Goal: Task Accomplishment & Management: Use online tool/utility

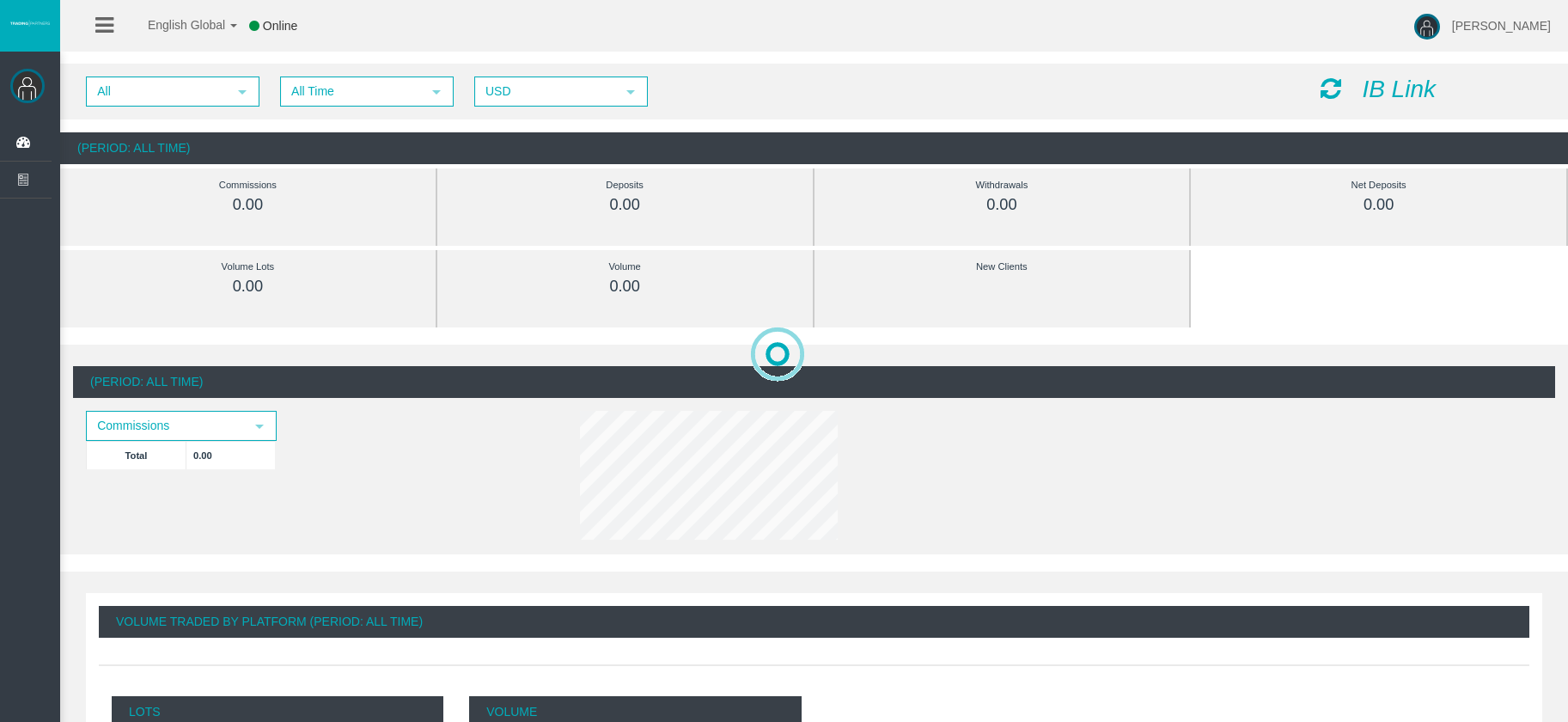
click at [1364, 102] on div "IB Link" at bounding box center [1432, 90] width 247 height 26
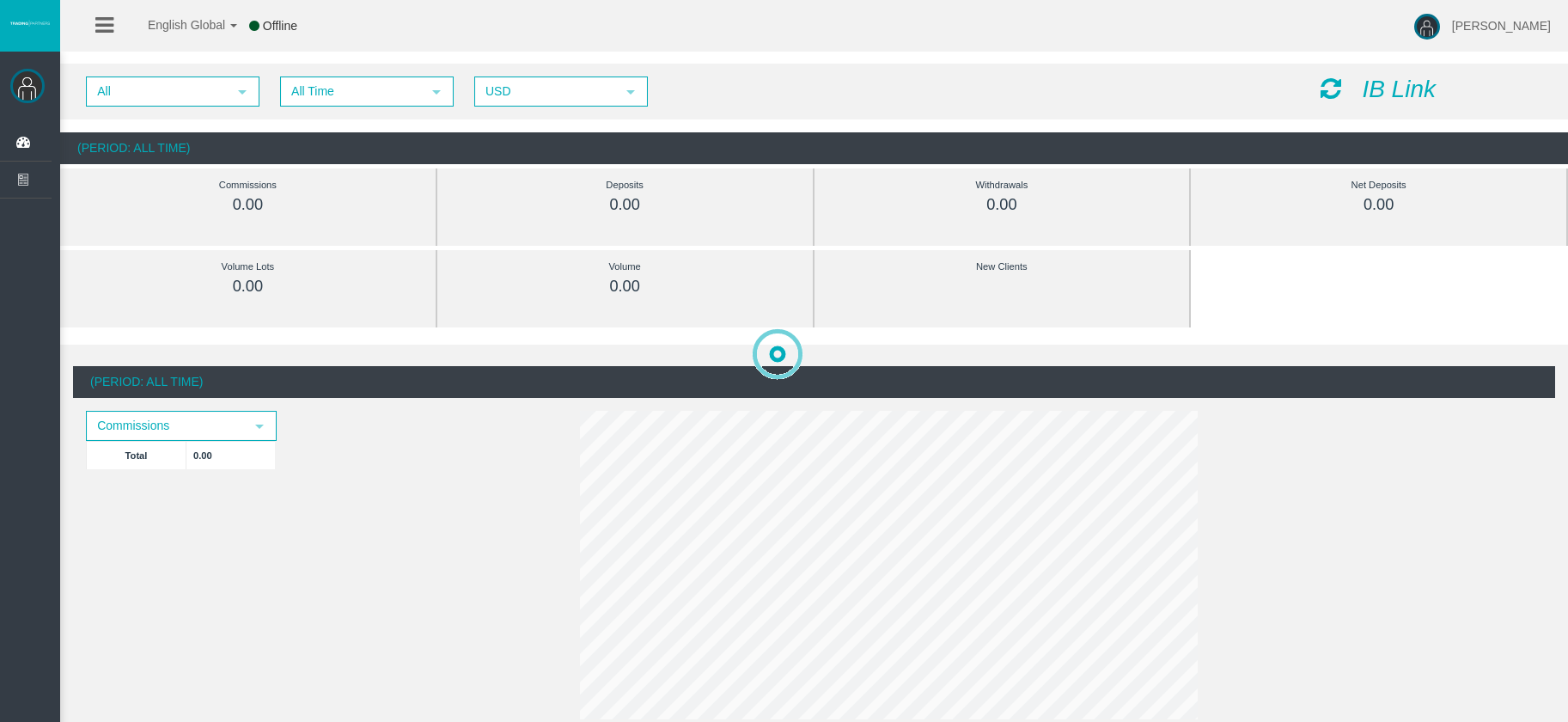
click at [1391, 95] on icon "IB Link" at bounding box center [1399, 89] width 74 height 26
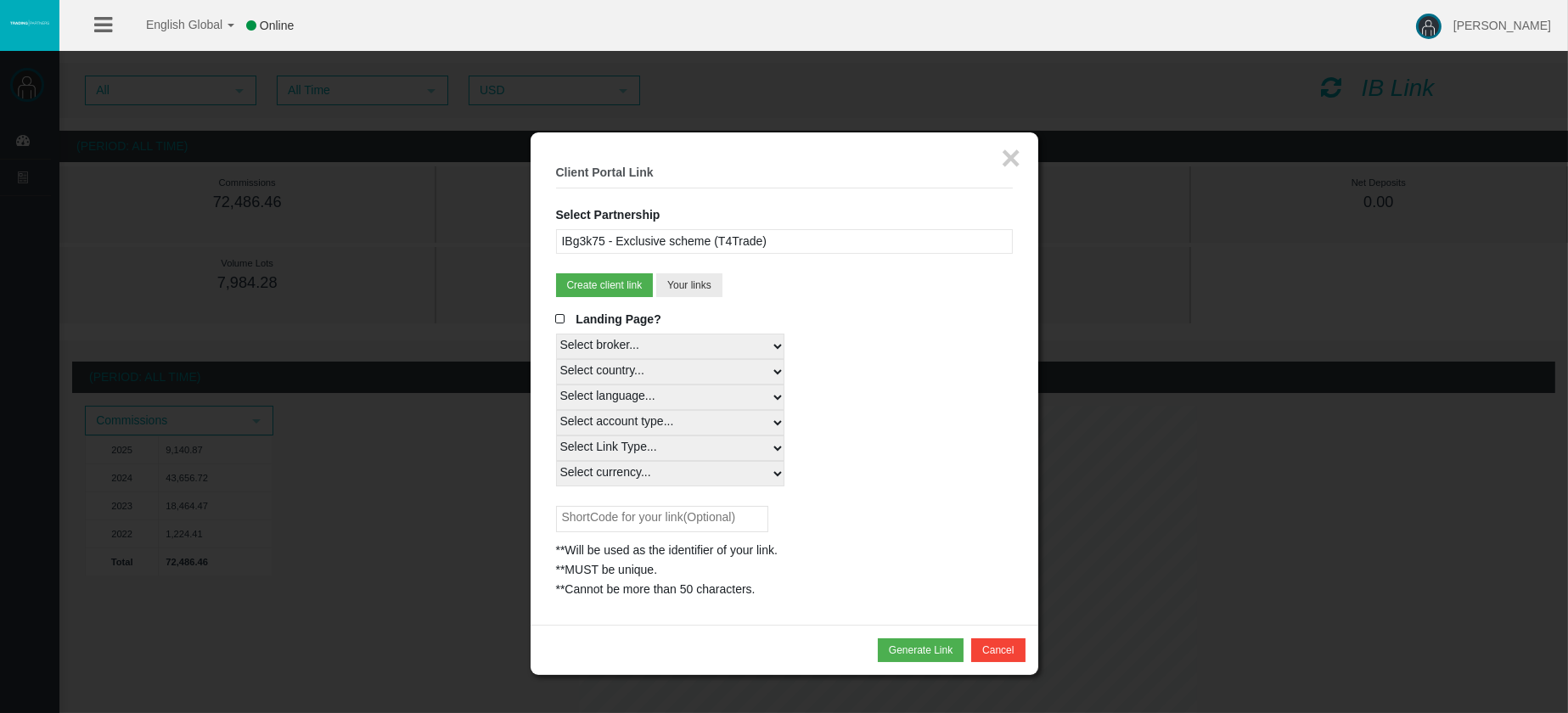
click at [846, 253] on div "IBg3k75 - Exclusive scheme (T4Trade)" at bounding box center [784, 241] width 457 height 24
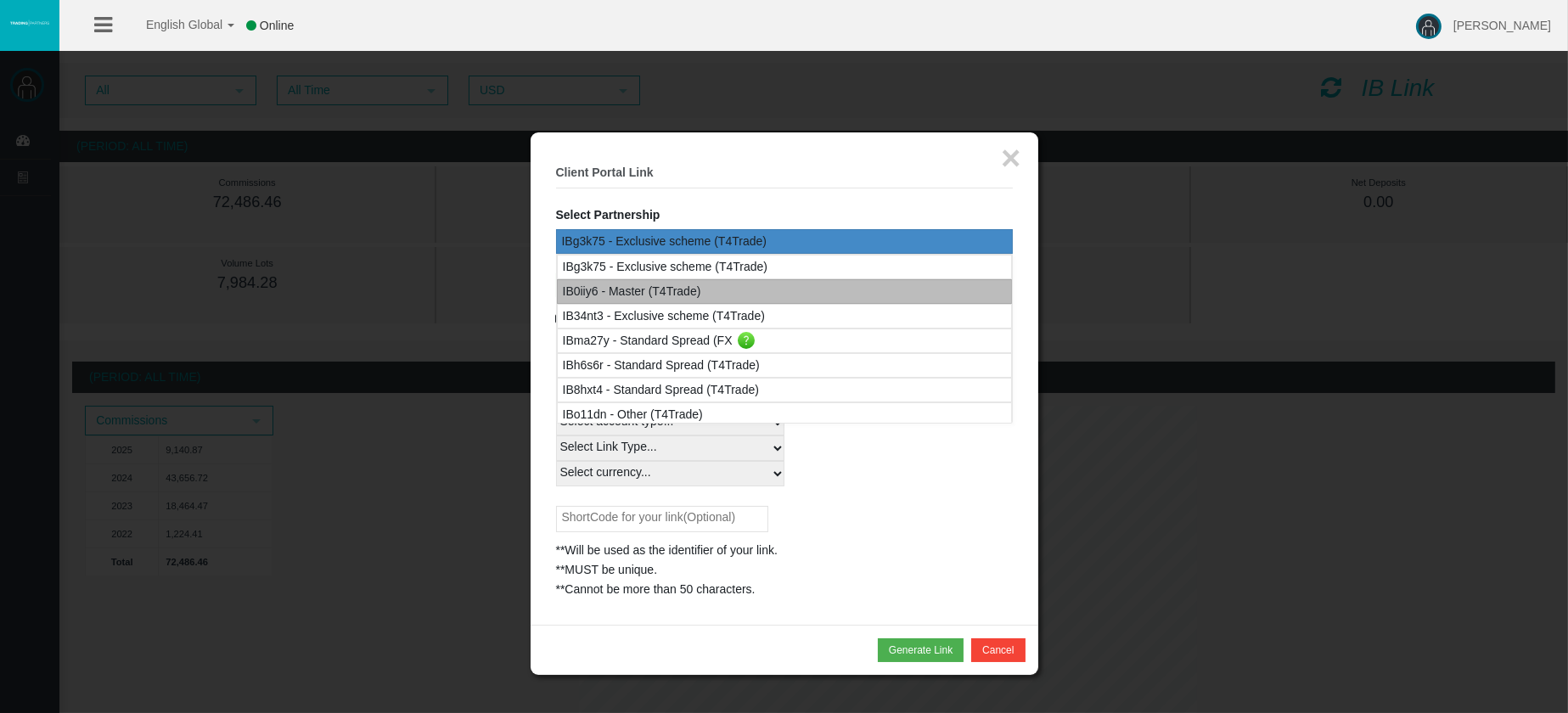
click at [714, 284] on div "IB0iiy6 - Master (T4Trade)" at bounding box center [784, 292] width 455 height 24
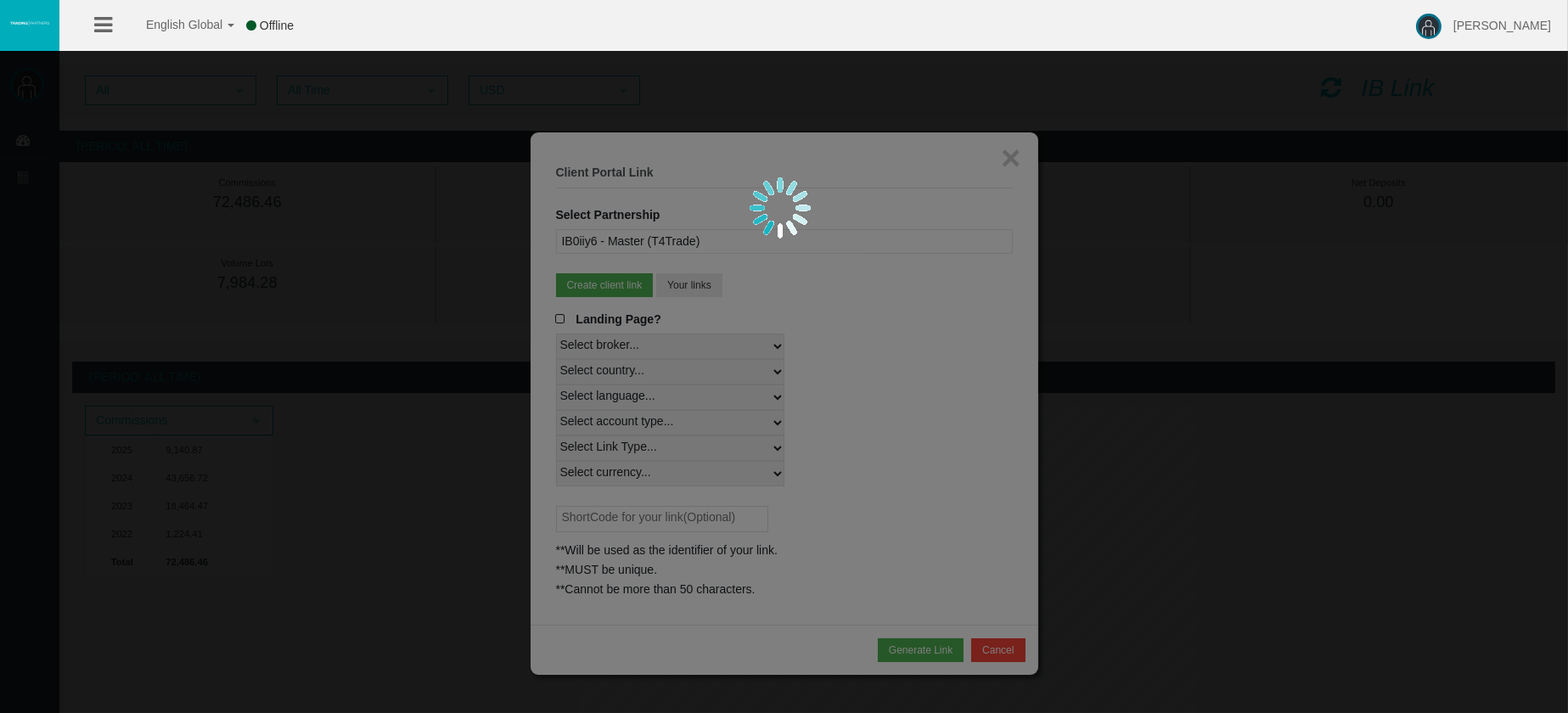
select select
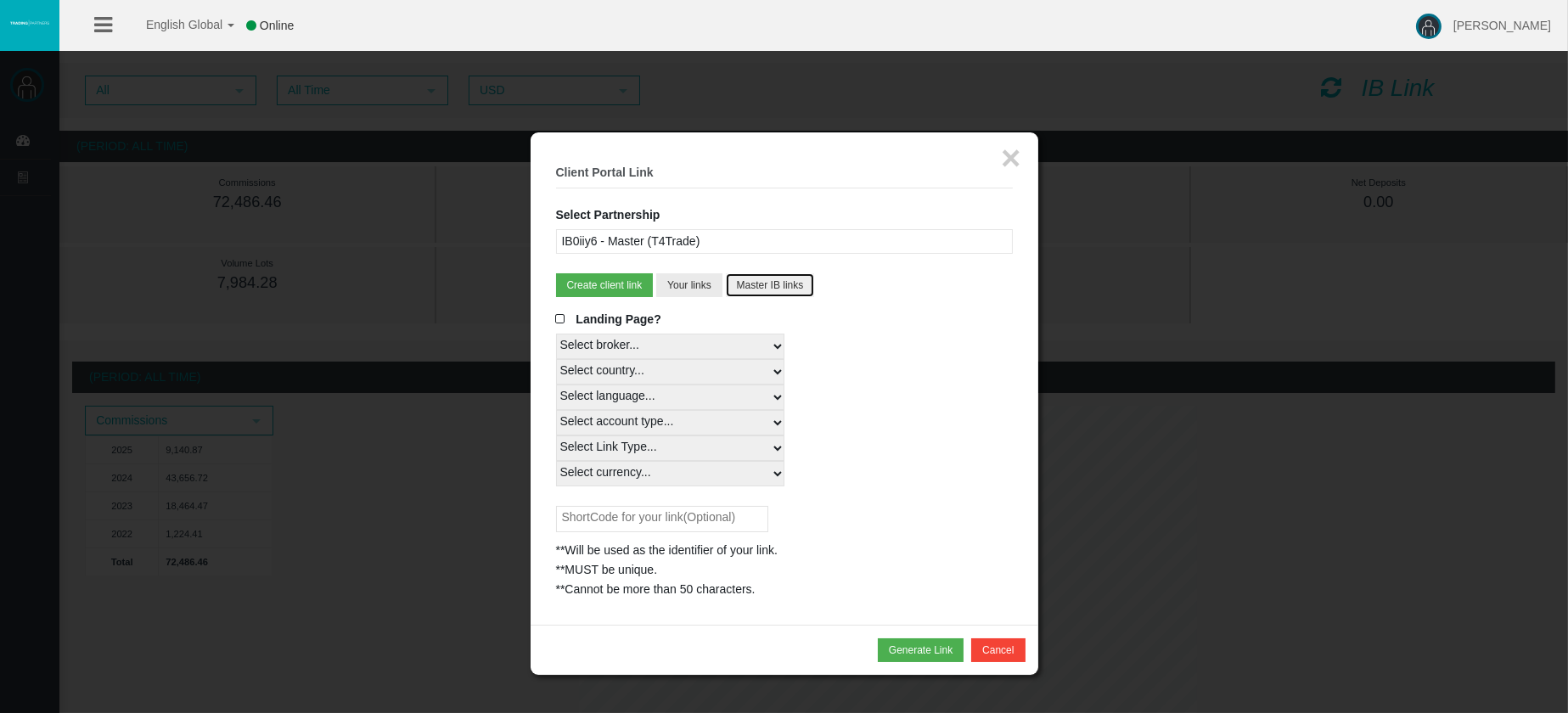
click at [772, 279] on button "Master IB links" at bounding box center [771, 285] width 89 height 24
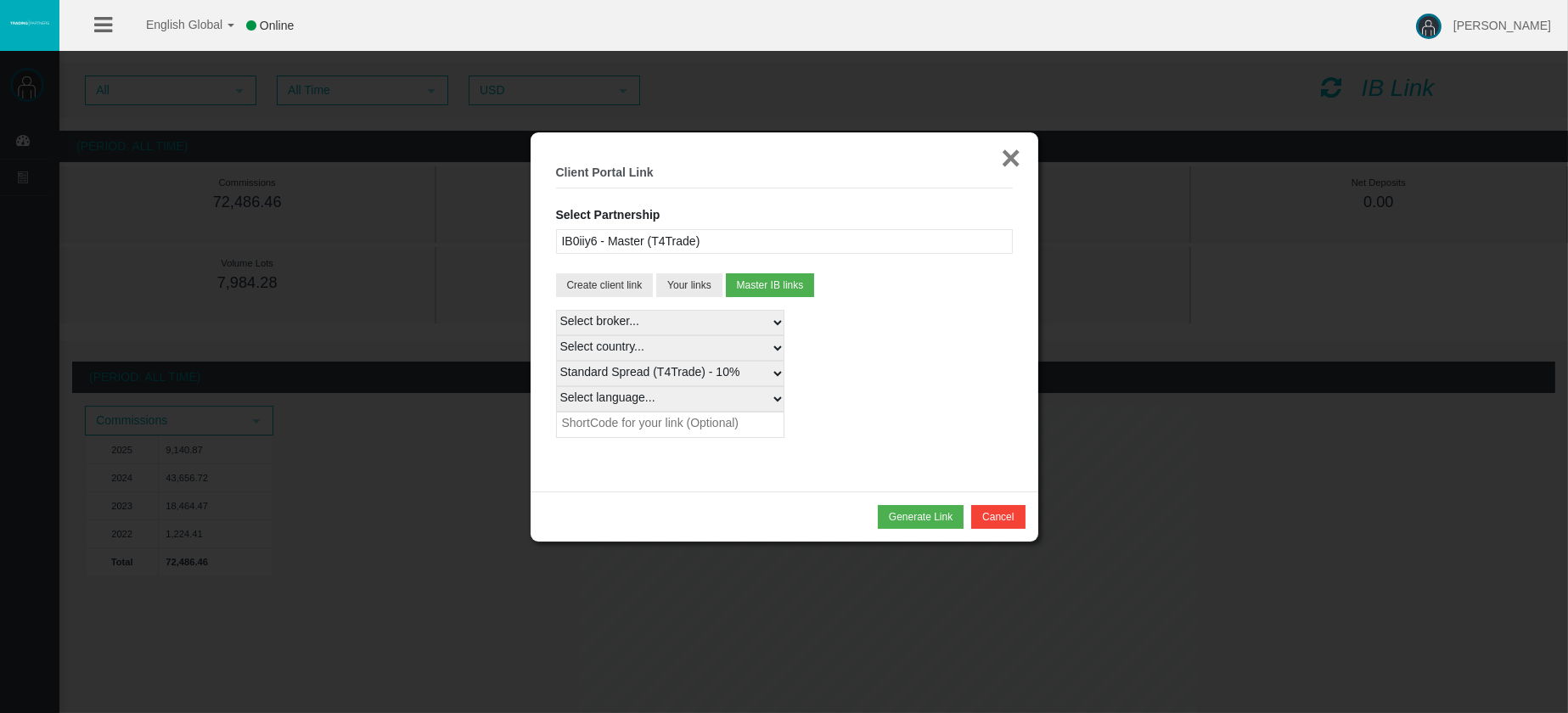
click at [1012, 158] on button "×" at bounding box center [1010, 158] width 19 height 34
